Goal: Use online tool/utility: Utilize a website feature to perform a specific function

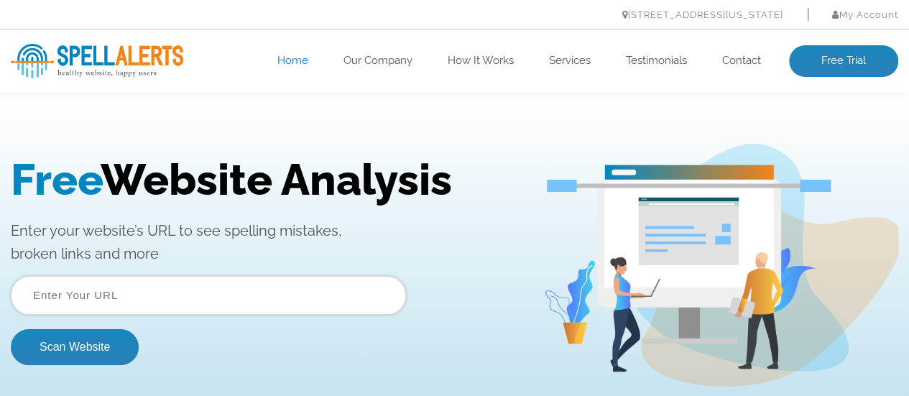
click at [190, 302] on input "text" at bounding box center [208, 295] width 395 height 39
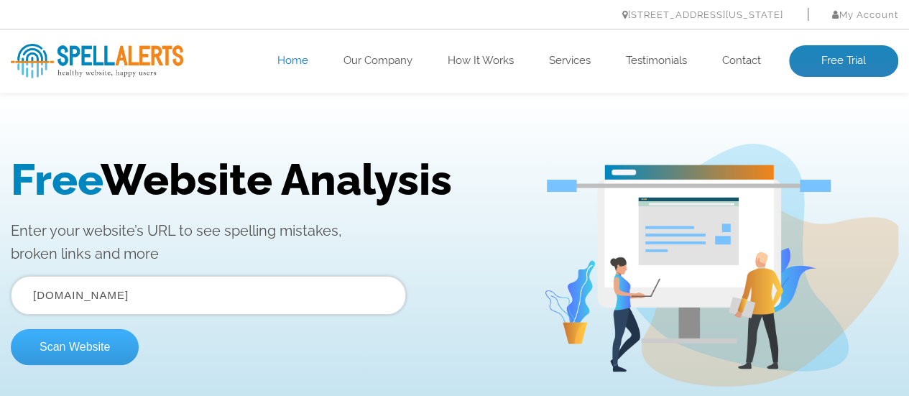
type input "kanhasoft.com"
click at [50, 345] on button "Scan Website" at bounding box center [75, 347] width 128 height 36
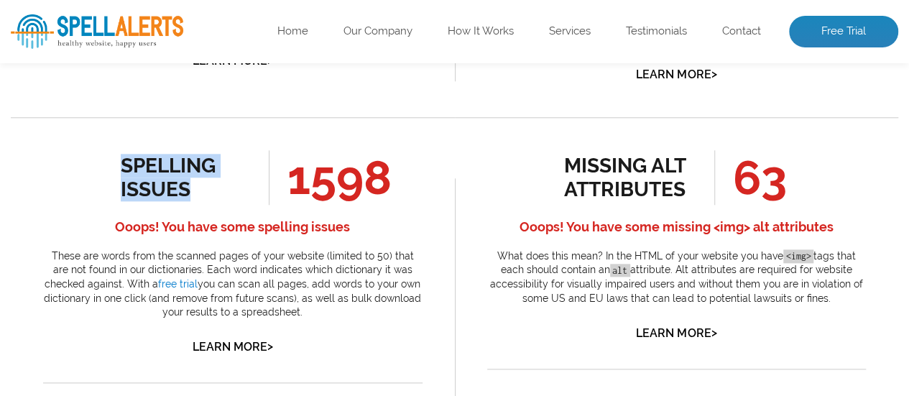
drag, startPoint x: 119, startPoint y: 160, endPoint x: 211, endPoint y: 192, distance: 97.3
click at [211, 192] on div "spelling issues 1598 Ooops! You have some spelling issues These are words from …" at bounding box center [233, 253] width 380 height 207
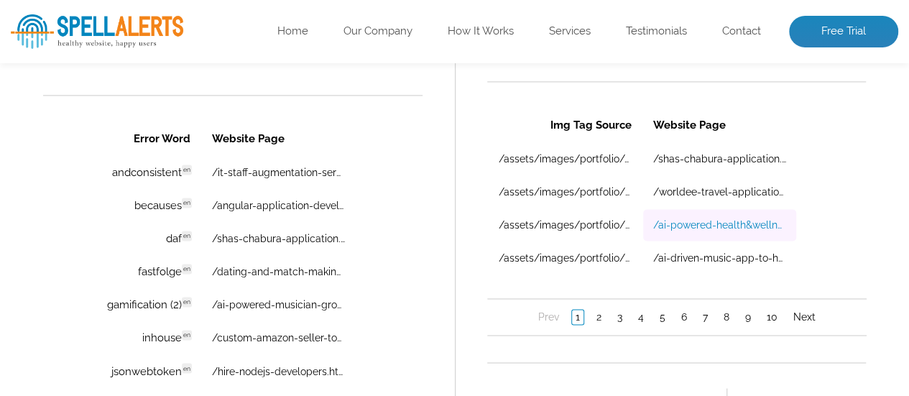
scroll to position [1078, 0]
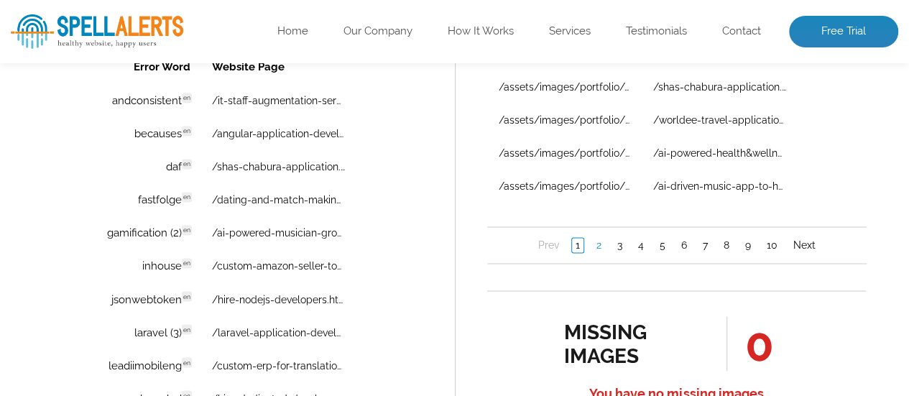
click at [599, 246] on link "2" at bounding box center [598, 244] width 12 height 14
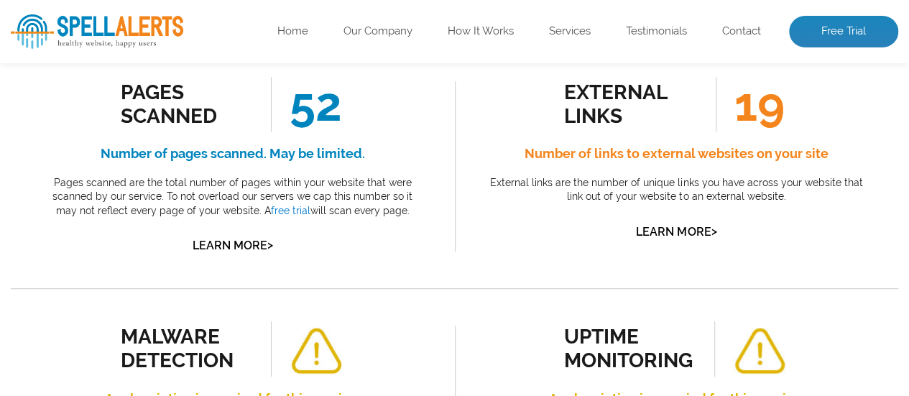
scroll to position [216, 0]
